Goal: Task Accomplishment & Management: Manage account settings

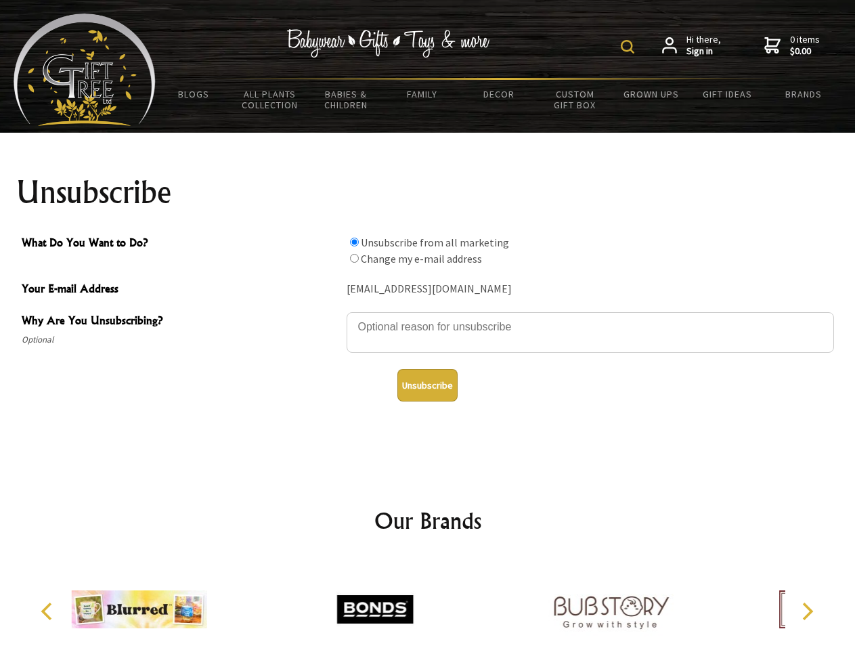
click at [630, 47] on img at bounding box center [628, 47] width 14 height 14
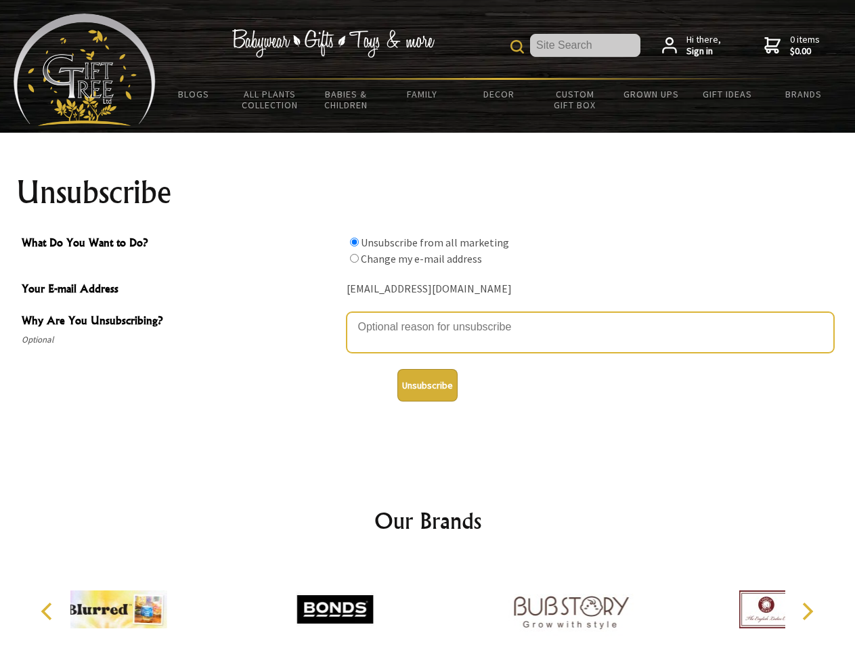
click at [428, 317] on textarea "Why Are You Unsubscribing?" at bounding box center [591, 332] width 488 height 41
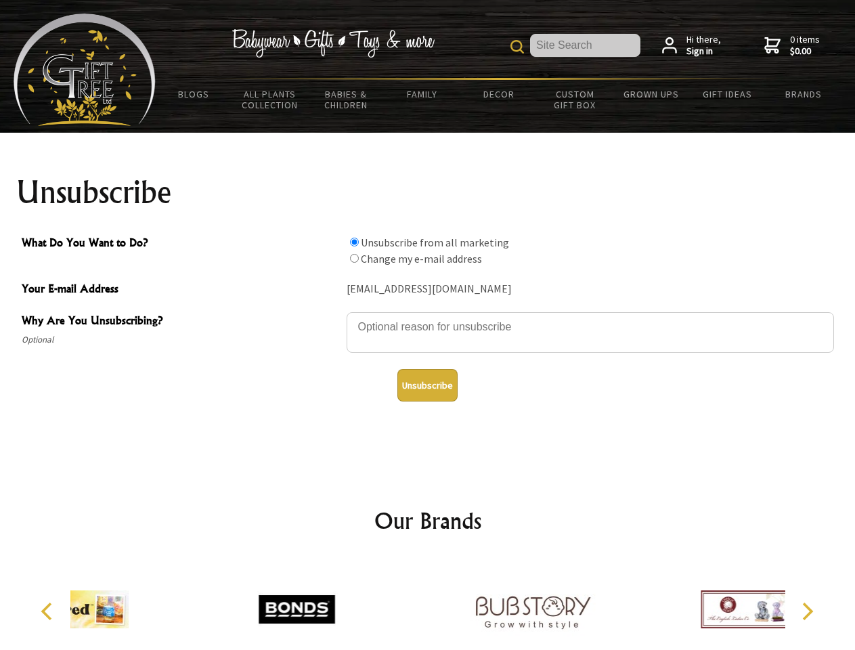
click at [354, 242] on input "What Do You Want to Do?" at bounding box center [354, 242] width 9 height 9
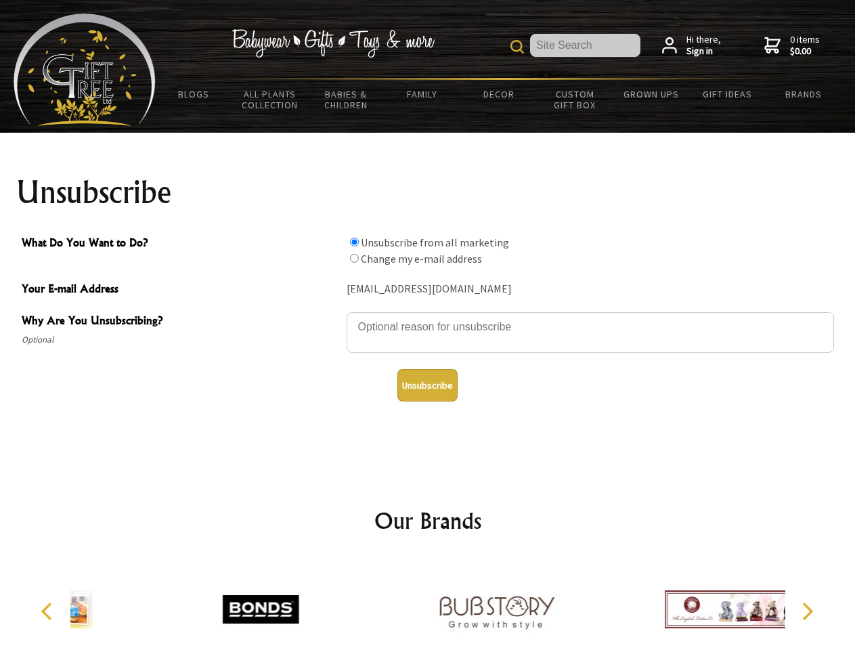
click at [354, 258] on input "What Do You Want to Do?" at bounding box center [354, 258] width 9 height 9
radio input "true"
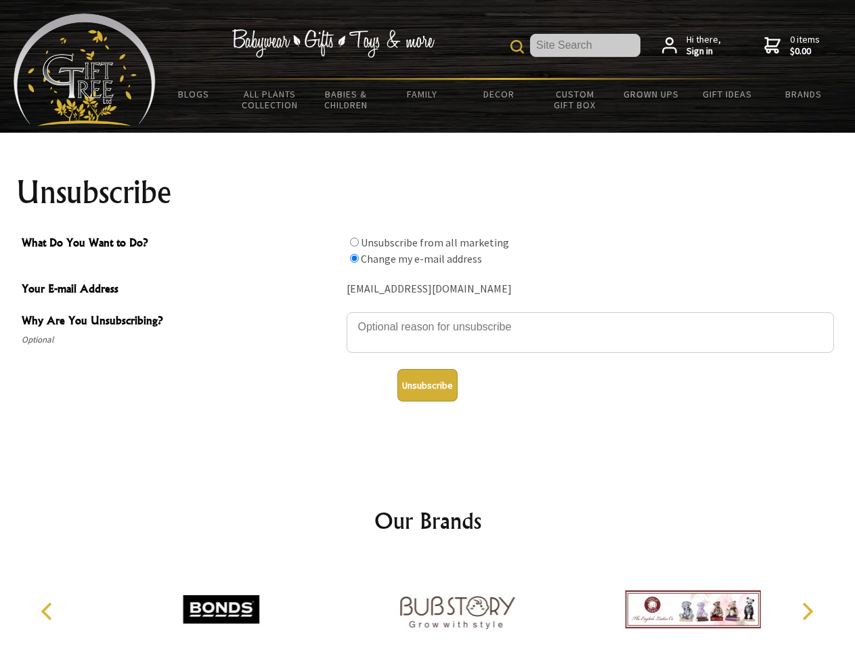
click at [427, 385] on button "Unsubscribe" at bounding box center [427, 385] width 60 height 33
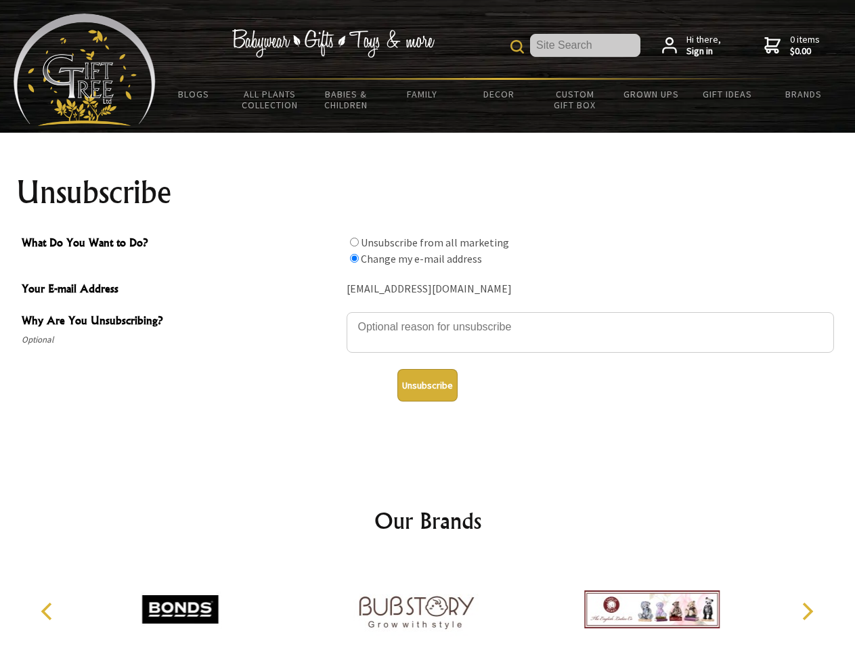
click at [428, 604] on img at bounding box center [416, 610] width 135 height 102
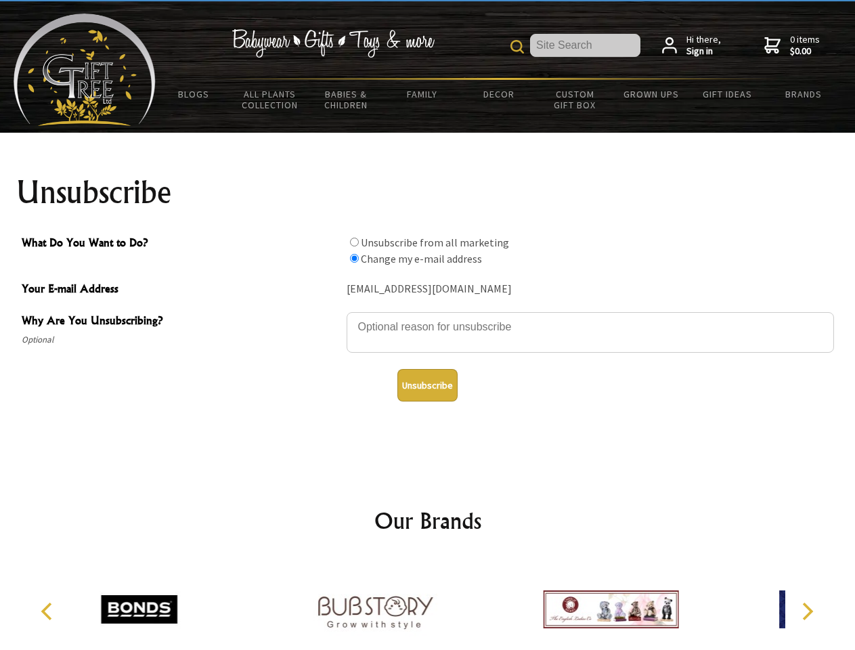
click at [49, 611] on icon "Previous" at bounding box center [48, 612] width 18 height 18
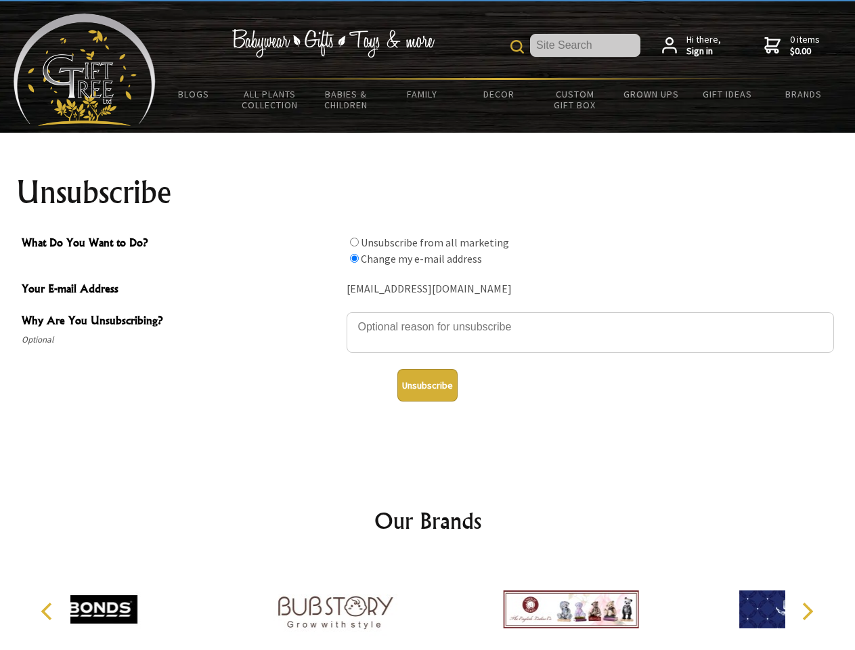
click at [807, 611] on icon "Next" at bounding box center [807, 612] width 18 height 18
